Goal: Task Accomplishment & Management: Use online tool/utility

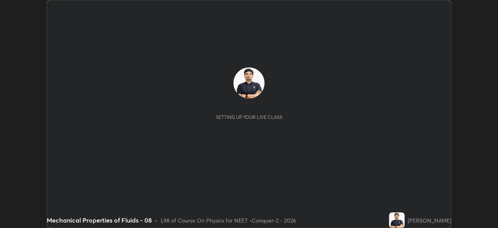
scroll to position [228, 498]
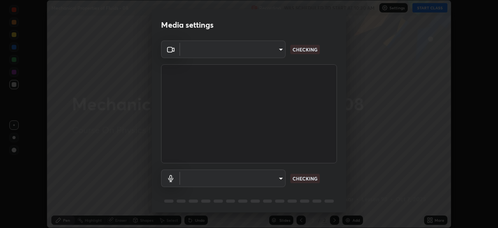
click at [262, 55] on body "Erase all Mechanical Properties of Fluids - 08 Recording WAS SCHEDULED TO START…" at bounding box center [249, 114] width 498 height 228
type input "ad23c5e1eec40c929e15baf649206283bee037f2ec2e6fc856d192bb2adaae55"
type input "aa0a7725628aa2d3746a5367ccdd85ae91ee4f6343f860b78150420f01eb6845"
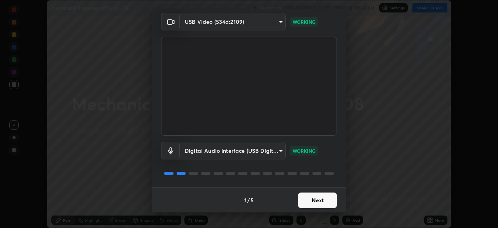
click at [320, 200] on button "Next" at bounding box center [317, 200] width 39 height 16
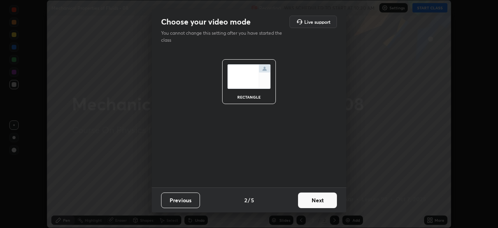
click at [323, 200] on button "Next" at bounding box center [317, 200] width 39 height 16
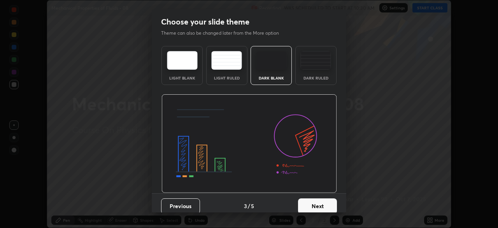
click at [326, 202] on button "Next" at bounding box center [317, 206] width 39 height 16
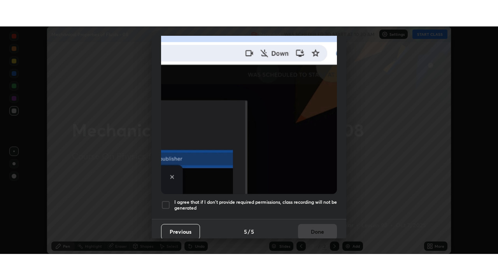
scroll to position [186, 0]
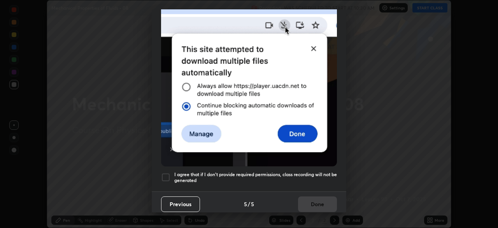
click at [164, 175] on div at bounding box center [165, 176] width 9 height 9
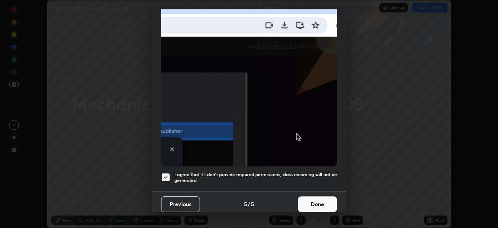
click at [311, 199] on button "Done" at bounding box center [317, 204] width 39 height 16
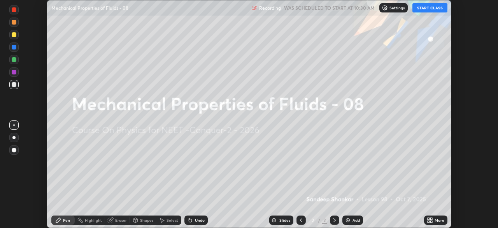
click at [429, 218] on icon at bounding box center [429, 219] width 2 height 2
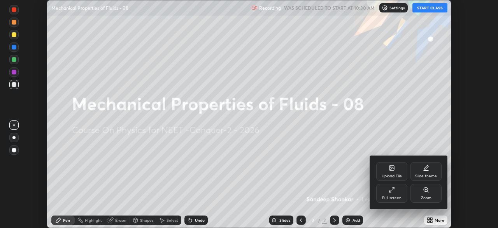
click at [390, 196] on div "Full screen" at bounding box center [391, 198] width 19 height 4
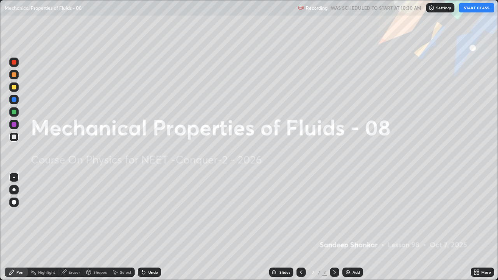
scroll to position [280, 498]
click at [478, 6] on button "START CLASS" at bounding box center [476, 7] width 35 height 9
click at [355, 227] on div "Add" at bounding box center [356, 273] width 7 height 4
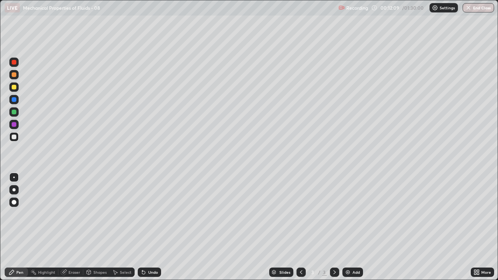
click at [10, 87] on div at bounding box center [13, 87] width 9 height 9
click at [15, 135] on div at bounding box center [14, 137] width 5 height 5
click at [300, 227] on icon at bounding box center [301, 272] width 6 height 6
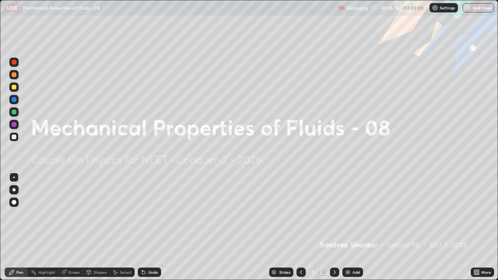
click at [334, 227] on icon at bounding box center [335, 272] width 6 height 6
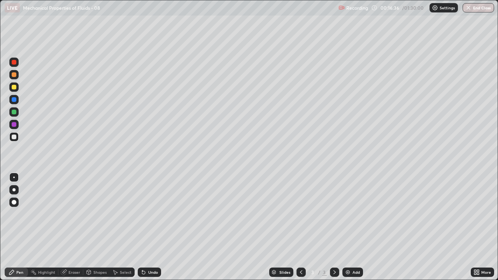
click at [16, 87] on div at bounding box center [14, 87] width 5 height 5
click at [17, 111] on div at bounding box center [13, 111] width 9 height 9
click at [100, 227] on div "Shapes" at bounding box center [99, 273] width 13 height 4
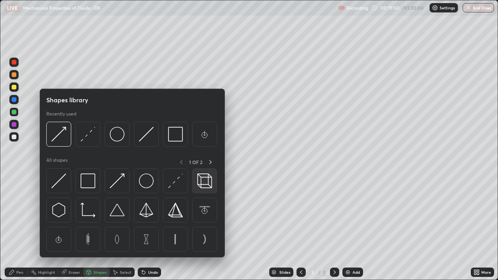
click at [200, 180] on img at bounding box center [204, 181] width 15 height 15
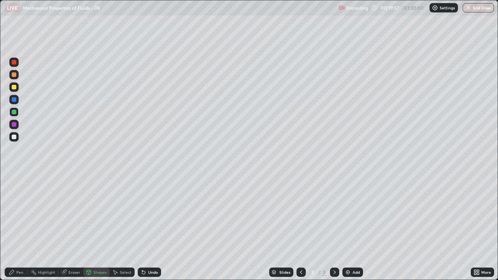
click at [15, 137] on div at bounding box center [14, 137] width 5 height 5
click at [19, 227] on div "Pen" at bounding box center [19, 273] width 7 height 4
click at [352, 227] on div "Add" at bounding box center [353, 272] width 21 height 9
click at [299, 227] on div at bounding box center [301, 272] width 9 height 9
click at [334, 227] on icon at bounding box center [335, 273] width 2 height 4
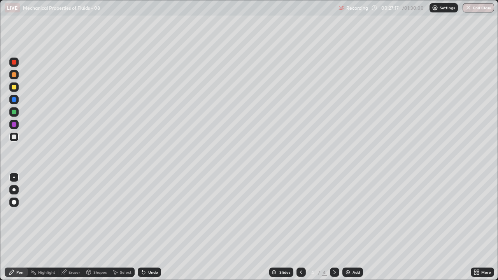
click at [95, 227] on div "Shapes" at bounding box center [99, 273] width 13 height 4
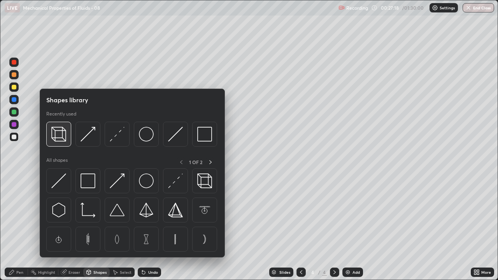
click at [58, 138] on img at bounding box center [58, 134] width 15 height 15
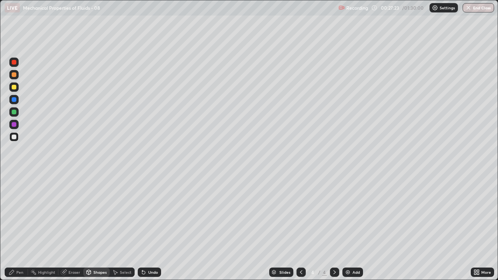
click at [15, 89] on div at bounding box center [14, 87] width 5 height 5
click at [14, 227] on icon at bounding box center [12, 272] width 6 height 6
click at [69, 227] on div "Eraser" at bounding box center [75, 273] width 12 height 4
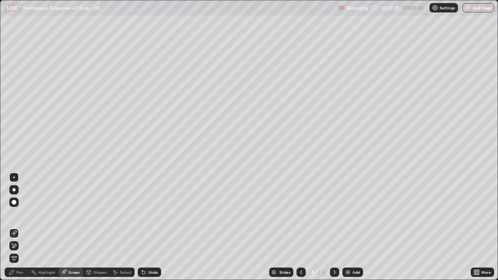
click at [13, 227] on div "Pen" at bounding box center [16, 272] width 23 height 9
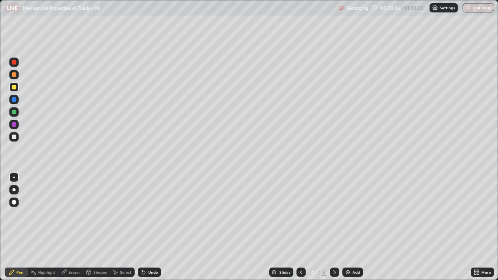
click at [14, 137] on div at bounding box center [14, 137] width 5 height 5
click at [16, 86] on div at bounding box center [14, 87] width 5 height 5
click at [13, 137] on div at bounding box center [14, 137] width 5 height 5
click at [69, 227] on div "Eraser" at bounding box center [75, 273] width 12 height 4
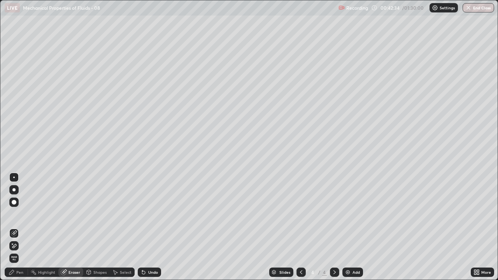
click at [22, 227] on div "Pen" at bounding box center [16, 272] width 23 height 9
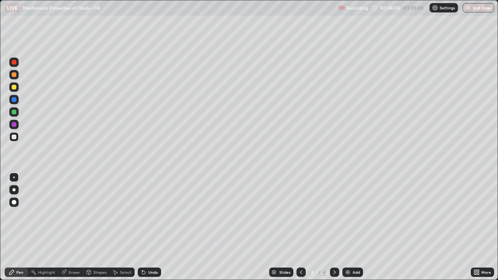
click at [428, 227] on div "Slides 4 / 4 Add" at bounding box center [316, 273] width 310 height 16
click at [350, 227] on div "Add" at bounding box center [353, 272] width 21 height 9
click at [12, 86] on div at bounding box center [14, 87] width 5 height 5
click at [99, 227] on div "Shapes" at bounding box center [99, 273] width 13 height 4
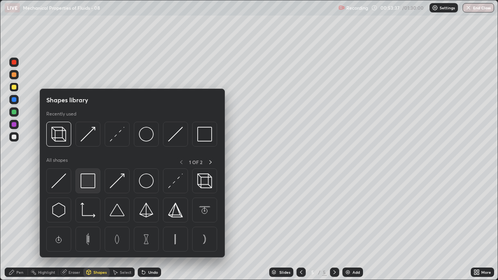
click at [90, 180] on img at bounding box center [88, 181] width 15 height 15
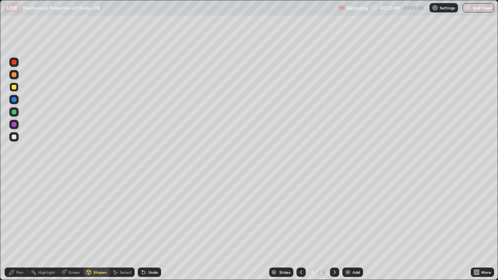
click at [15, 100] on div at bounding box center [14, 99] width 5 height 5
click at [21, 227] on div "Pen" at bounding box center [19, 273] width 7 height 4
click at [14, 88] on div at bounding box center [14, 87] width 5 height 5
click at [14, 100] on div at bounding box center [14, 99] width 5 height 5
click at [17, 83] on div at bounding box center [13, 87] width 9 height 9
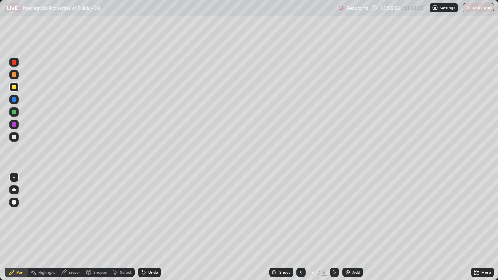
click at [17, 99] on div at bounding box center [13, 99] width 9 height 9
click at [14, 86] on div at bounding box center [14, 87] width 5 height 5
click at [12, 98] on div at bounding box center [14, 99] width 5 height 5
click at [17, 86] on div at bounding box center [13, 87] width 9 height 9
click at [17, 100] on div at bounding box center [13, 99] width 9 height 9
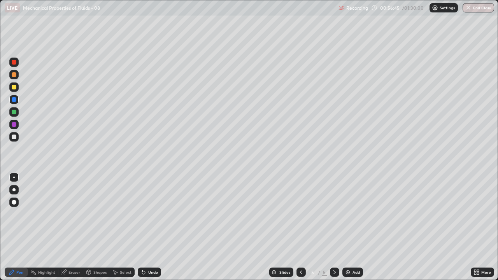
click at [17, 87] on div at bounding box center [13, 87] width 9 height 9
click at [13, 100] on div at bounding box center [14, 99] width 5 height 5
click at [351, 227] on div "Add" at bounding box center [353, 272] width 21 height 9
click at [99, 227] on div "Shapes" at bounding box center [99, 273] width 13 height 4
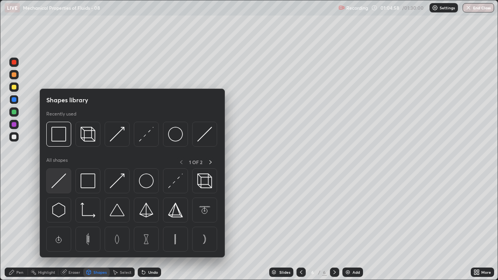
click at [62, 178] on img at bounding box center [58, 181] width 15 height 15
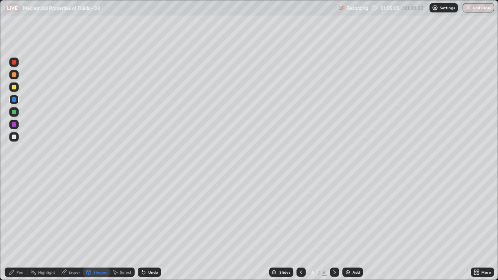
click at [97, 227] on div "Shapes" at bounding box center [99, 273] width 13 height 4
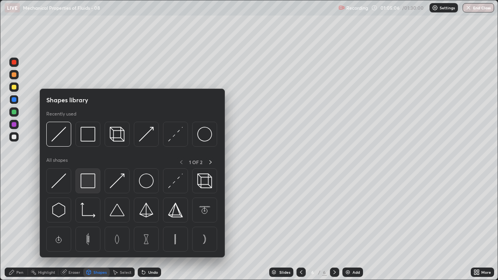
click at [90, 178] on img at bounding box center [88, 181] width 15 height 15
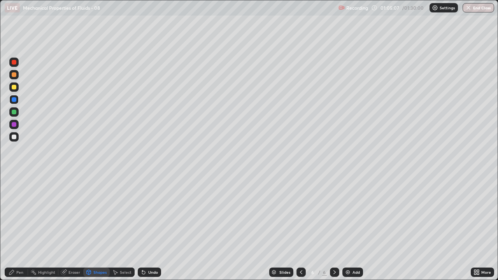
click at [14, 87] on div at bounding box center [14, 87] width 5 height 5
click at [18, 227] on div "Pen" at bounding box center [16, 272] width 23 height 9
click at [17, 136] on div at bounding box center [13, 136] width 9 height 9
click at [15, 86] on div at bounding box center [14, 87] width 5 height 5
click at [77, 227] on div "Eraser" at bounding box center [75, 273] width 12 height 4
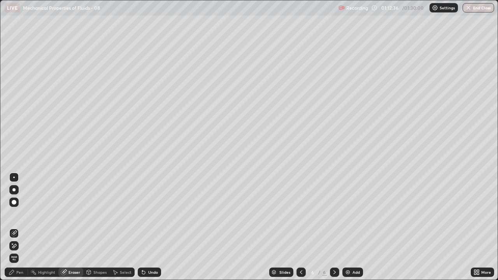
click at [25, 227] on div "Pen" at bounding box center [16, 272] width 23 height 9
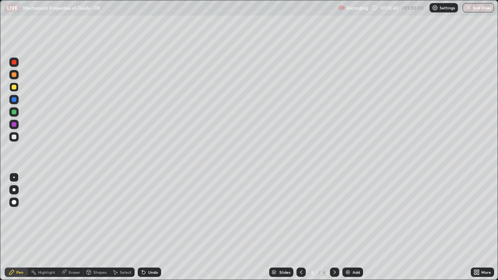
click at [15, 137] on div at bounding box center [14, 137] width 5 height 5
click at [13, 87] on div at bounding box center [14, 87] width 5 height 5
click at [478, 6] on button "End Class" at bounding box center [479, 7] width 32 height 9
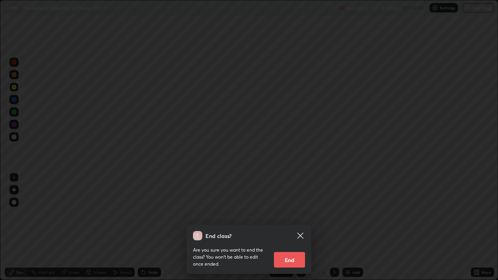
click at [287, 227] on button "End" at bounding box center [289, 260] width 31 height 16
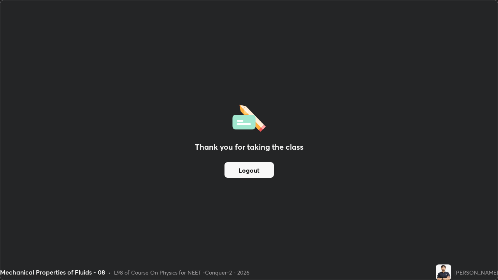
click at [256, 172] on button "Logout" at bounding box center [249, 170] width 49 height 16
